Goal: Task Accomplishment & Management: Manage account settings

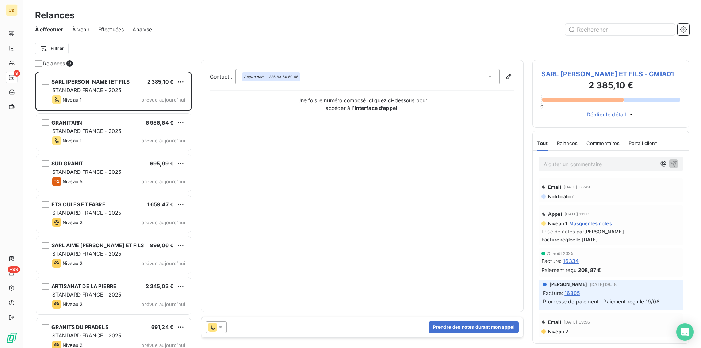
scroll to position [271, 152]
click at [614, 75] on span "SARL [PERSON_NAME] ET FILS - CMIA01" at bounding box center [611, 74] width 139 height 10
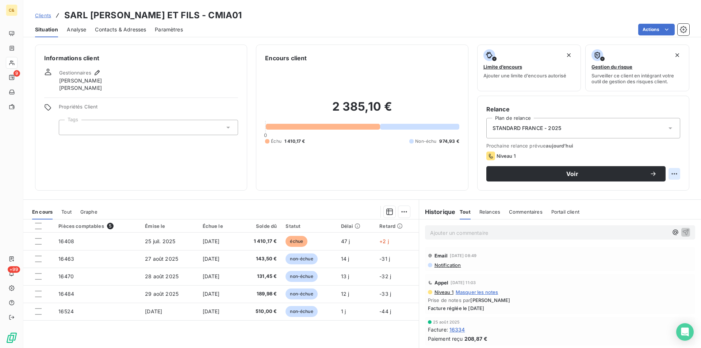
click at [669, 175] on html "C& 9 +99 Clients [PERSON_NAME] ET FILS - CMIA01 Situation Analyse Contacts & Ad…" at bounding box center [350, 174] width 701 height 348
click at [660, 188] on div "Replanifier cette action" at bounding box center [638, 190] width 65 height 12
select select "8"
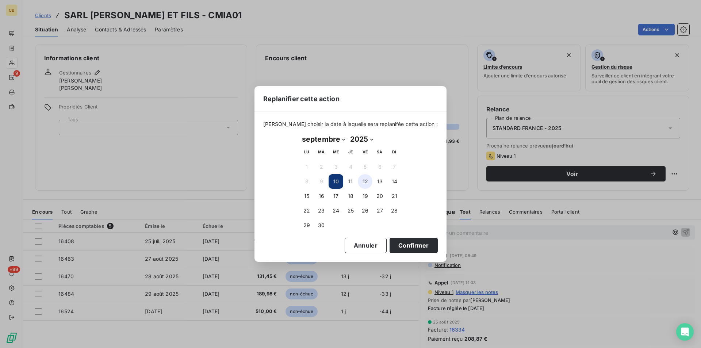
click at [366, 181] on button "12" at bounding box center [365, 181] width 15 height 15
click at [404, 242] on button "Confirmer" at bounding box center [414, 245] width 48 height 15
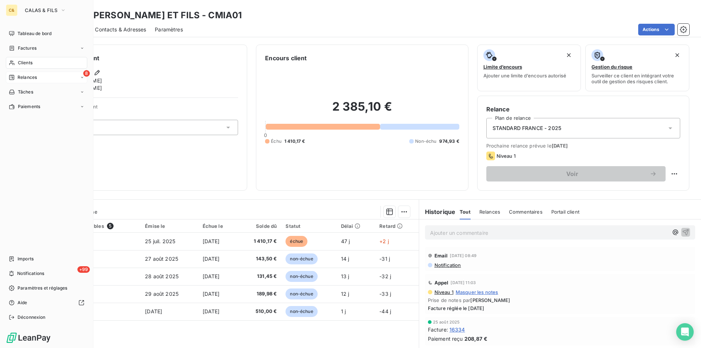
click at [24, 74] on div "8 Relances" at bounding box center [46, 78] width 81 height 12
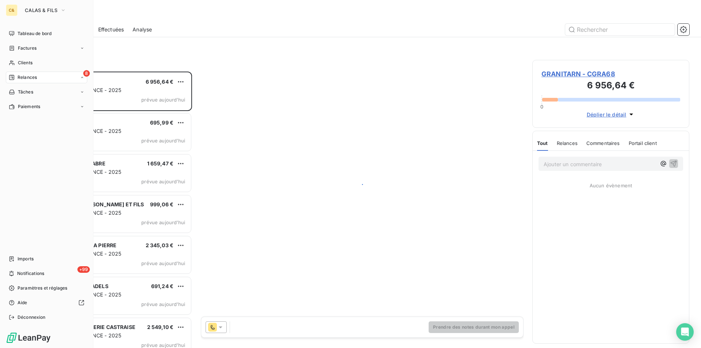
scroll to position [271, 152]
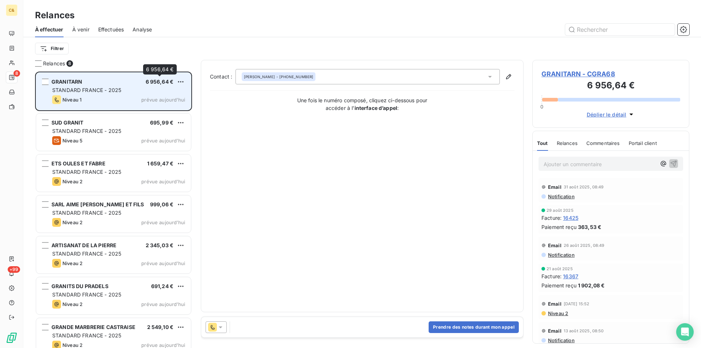
click at [162, 81] on span "6 956,64 €" at bounding box center [160, 82] width 28 height 6
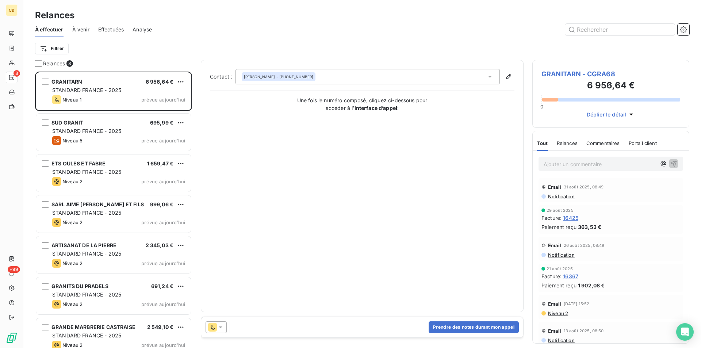
click at [552, 72] on span "GRANITARN - CGRA68" at bounding box center [611, 74] width 139 height 10
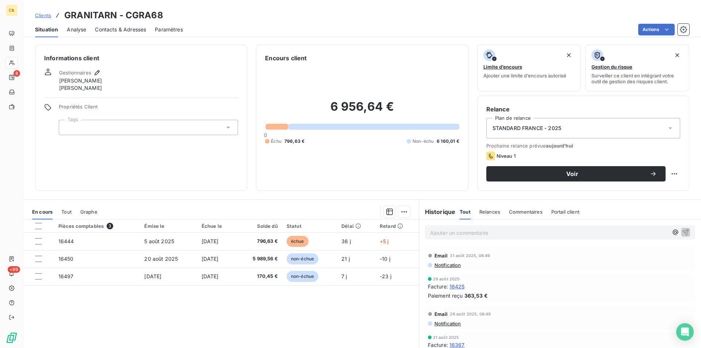
click at [134, 29] on span "Contacts & Adresses" at bounding box center [120, 29] width 51 height 7
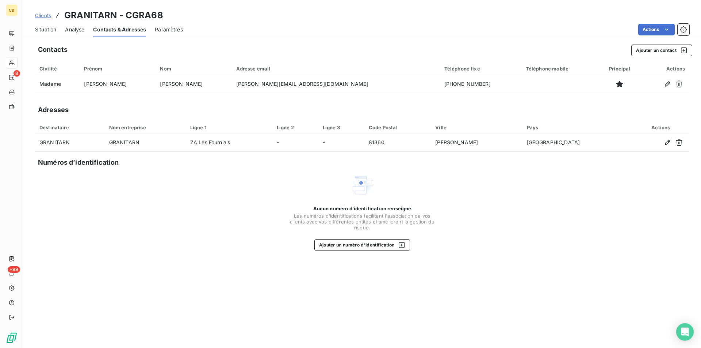
click at [79, 26] on span "Analyse" at bounding box center [74, 29] width 19 height 7
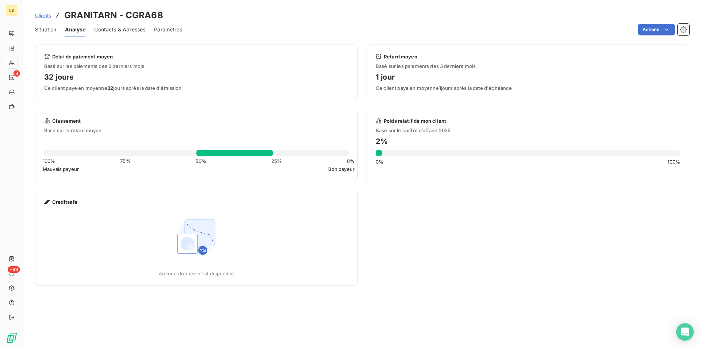
click at [42, 31] on span "Situation" at bounding box center [45, 29] width 21 height 7
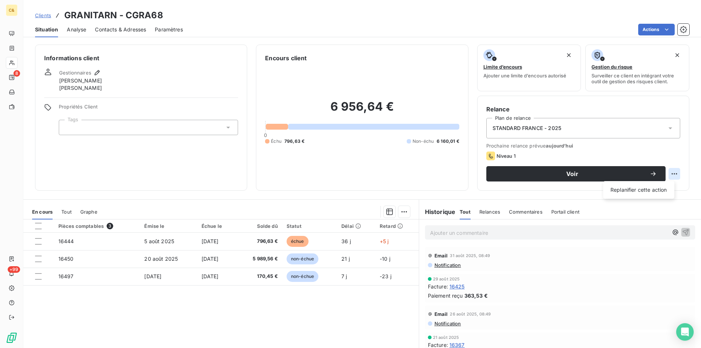
click at [668, 175] on html "C& 8 +99 Clients GRANITARN - CGRA68 Situation Analyse Contacts & Adresses Param…" at bounding box center [350, 174] width 701 height 348
click at [655, 190] on div "Replanifier cette action" at bounding box center [638, 190] width 65 height 12
select select "8"
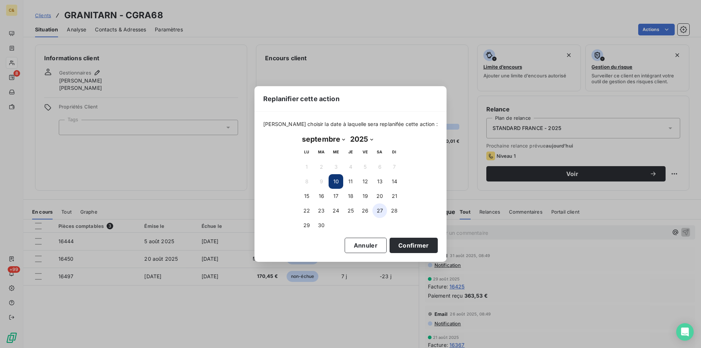
drag, startPoint x: 364, startPoint y: 180, endPoint x: 382, endPoint y: 213, distance: 37.1
click at [364, 180] on button "12" at bounding box center [365, 181] width 15 height 15
click at [399, 243] on button "Confirmer" at bounding box center [414, 245] width 48 height 15
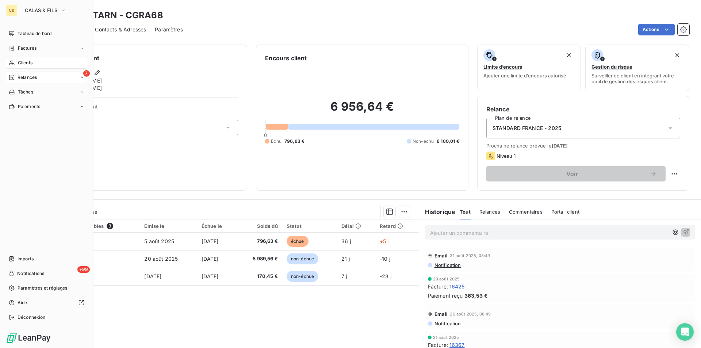
click at [28, 74] on div "7 Relances" at bounding box center [46, 78] width 81 height 12
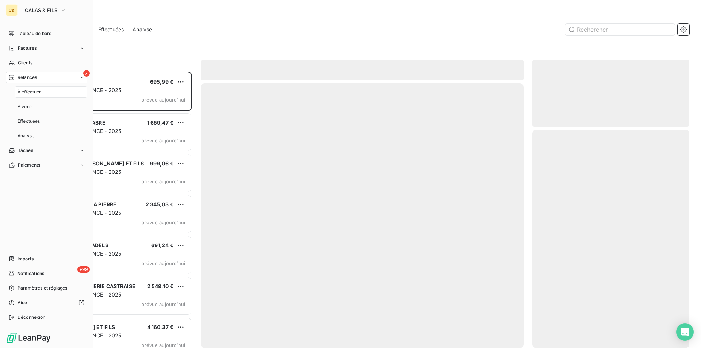
scroll to position [271, 152]
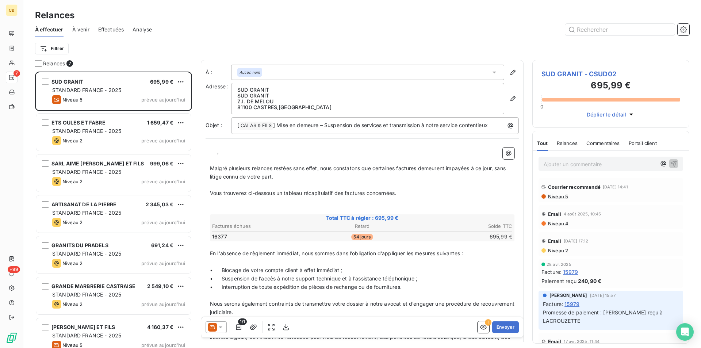
click at [153, 51] on div "Filtrer" at bounding box center [362, 49] width 655 height 14
click at [560, 197] on span "Niveau 5" at bounding box center [558, 197] width 21 height 6
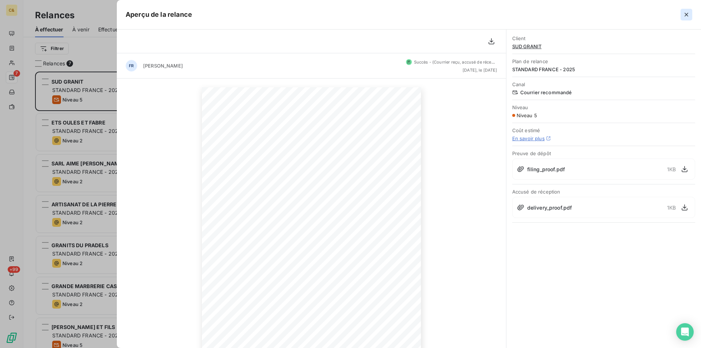
click at [687, 16] on icon "button" at bounding box center [686, 14] width 7 height 7
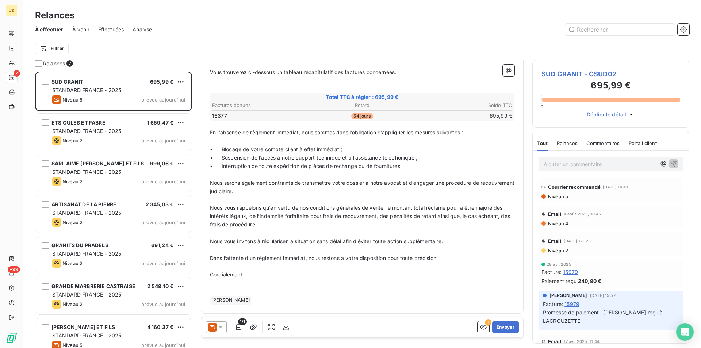
scroll to position [0, 0]
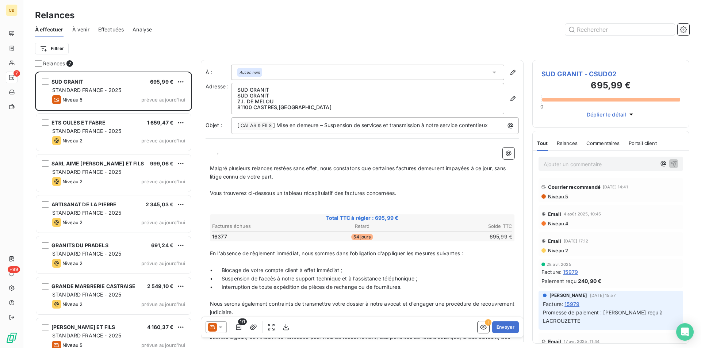
click at [577, 72] on span "SUD GRANIT - CSUD02" at bounding box center [611, 74] width 139 height 10
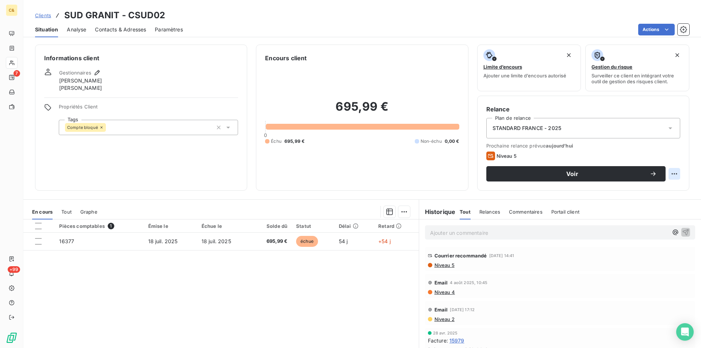
click at [671, 174] on html "C& 7 +99 Clients SUD GRANIT - CSUD02 Situation Analyse Contacts & Adresses Para…" at bounding box center [350, 174] width 701 height 348
click at [662, 189] on div "Replanifier cette action" at bounding box center [638, 190] width 65 height 12
select select "8"
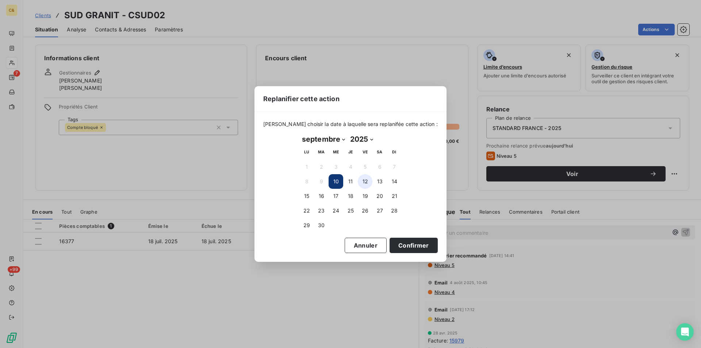
click at [362, 185] on button "12" at bounding box center [365, 181] width 15 height 15
drag, startPoint x: 403, startPoint y: 243, endPoint x: 401, endPoint y: 240, distance: 4.1
click at [403, 243] on button "Confirmer" at bounding box center [414, 245] width 48 height 15
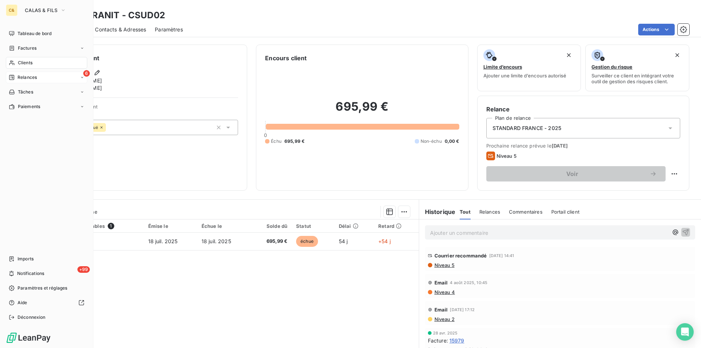
click at [32, 76] on span "Relances" at bounding box center [27, 77] width 19 height 7
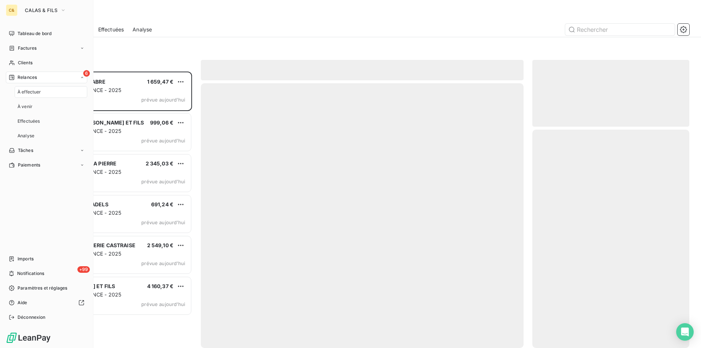
scroll to position [271, 152]
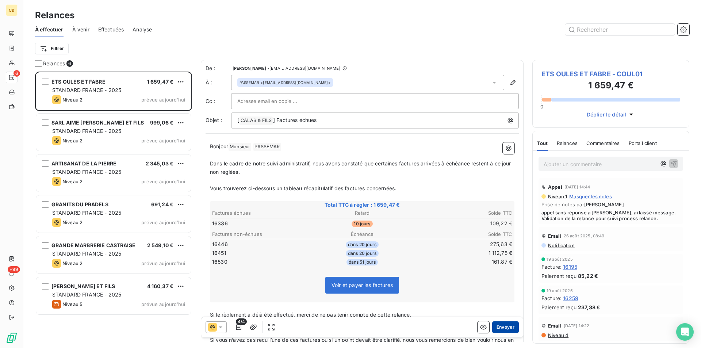
click at [500, 328] on button "Envoyer" at bounding box center [505, 327] width 27 height 12
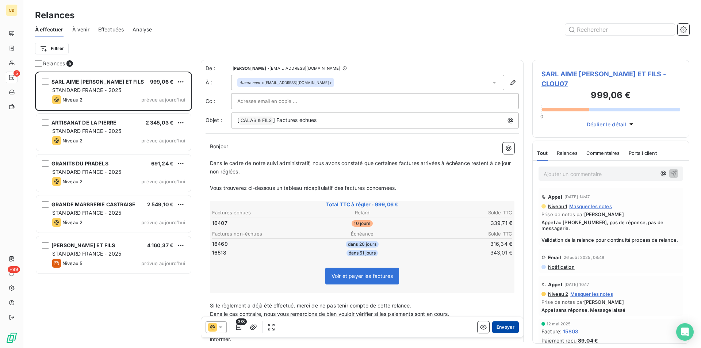
click at [500, 327] on button "Envoyer" at bounding box center [505, 327] width 27 height 12
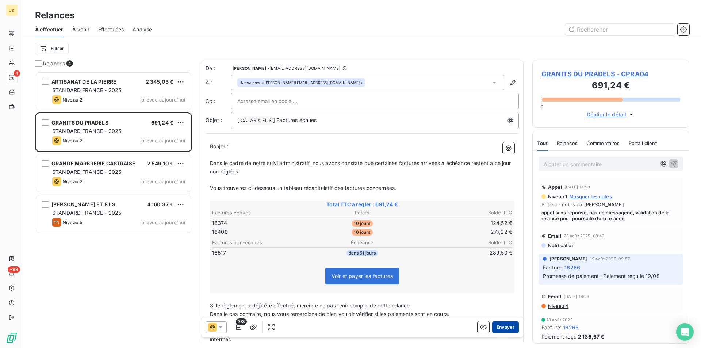
click at [507, 325] on button "Envoyer" at bounding box center [505, 327] width 27 height 12
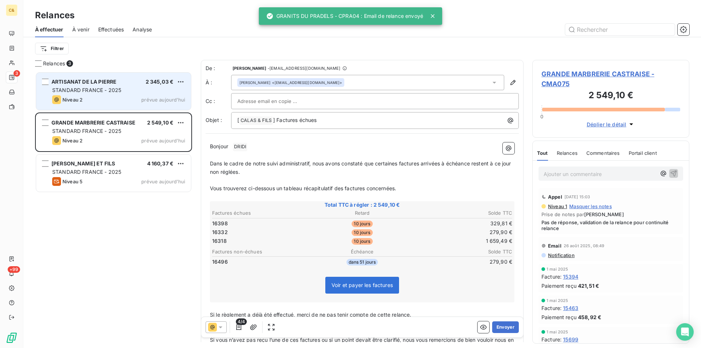
click at [137, 103] on div "Niveau 2 prévue aujourd’hui" at bounding box center [118, 99] width 133 height 9
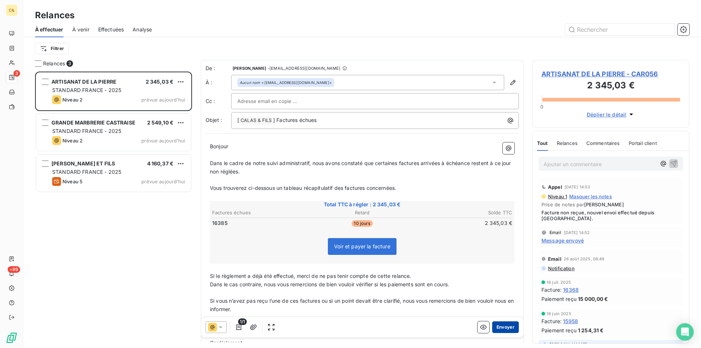
click at [496, 328] on button "Envoyer" at bounding box center [505, 327] width 27 height 12
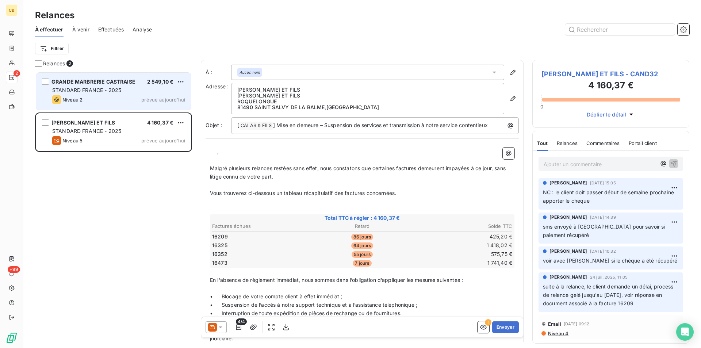
click at [118, 96] on div "Niveau 2 prévue aujourd’hui" at bounding box center [118, 99] width 133 height 9
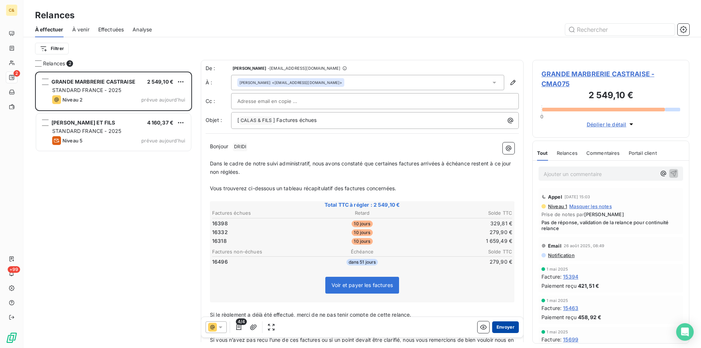
click at [508, 326] on button "Envoyer" at bounding box center [505, 327] width 27 height 12
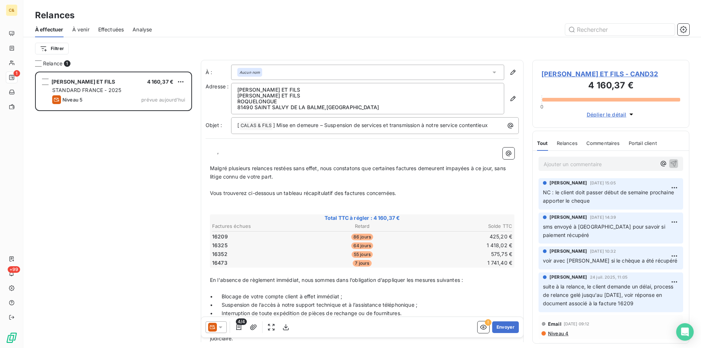
click at [99, 176] on div "SARL [PERSON_NAME] ET FILS 4 160,37 € STANDARD FRANCE - 2025 Niveau 5 prévue [D…" at bounding box center [113, 210] width 157 height 277
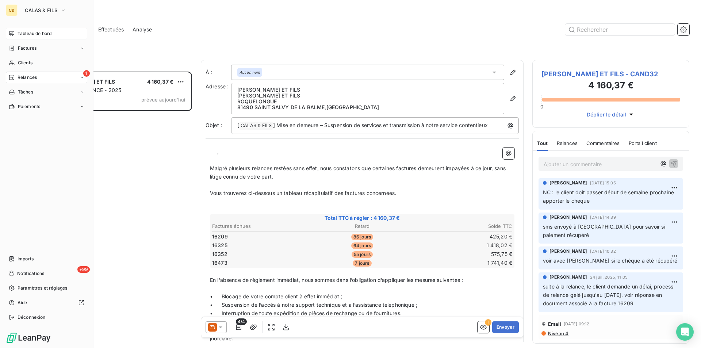
click at [24, 32] on span "Tableau de bord" at bounding box center [35, 33] width 34 height 7
